Goal: Find specific page/section: Find specific page/section

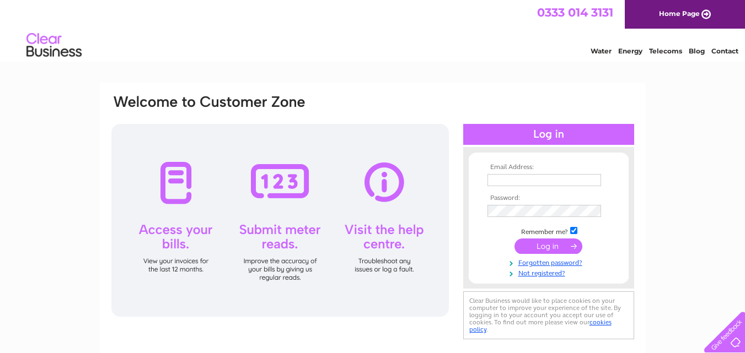
type input "r_jmotors@outlook.com"
click at [542, 248] on input "submit" at bounding box center [548, 246] width 68 height 15
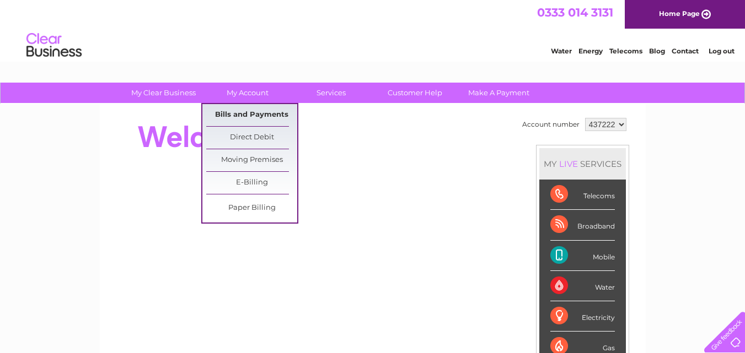
click at [245, 111] on link "Bills and Payments" at bounding box center [251, 115] width 91 height 22
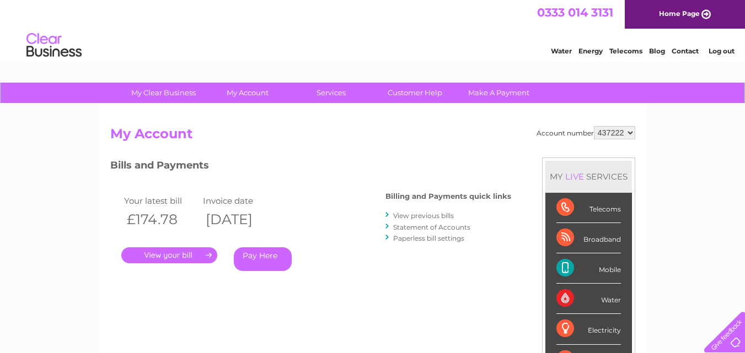
click at [158, 255] on link "." at bounding box center [169, 256] width 96 height 16
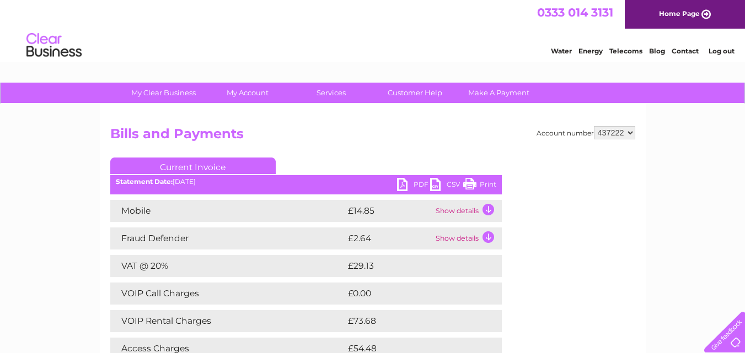
click at [471, 180] on link "Print" at bounding box center [479, 186] width 33 height 16
